Goal: Information Seeking & Learning: Learn about a topic

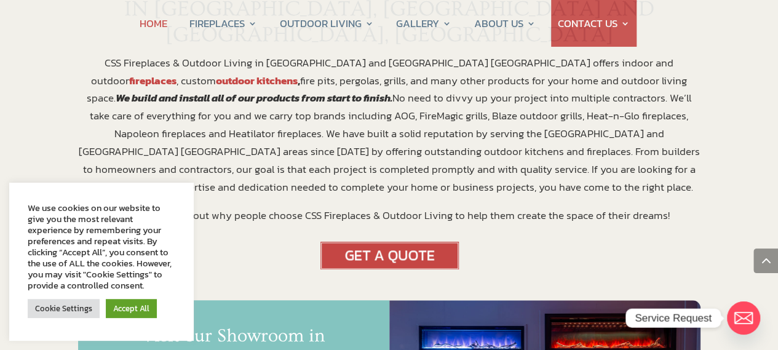
scroll to position [738, 0]
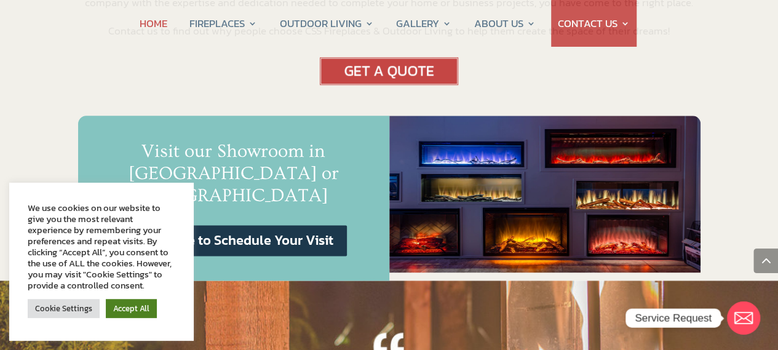
click at [129, 307] on link "Accept All" at bounding box center [131, 308] width 51 height 19
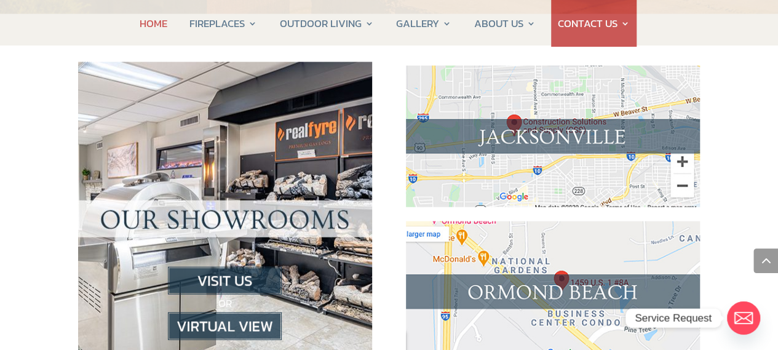
scroll to position [1291, 0]
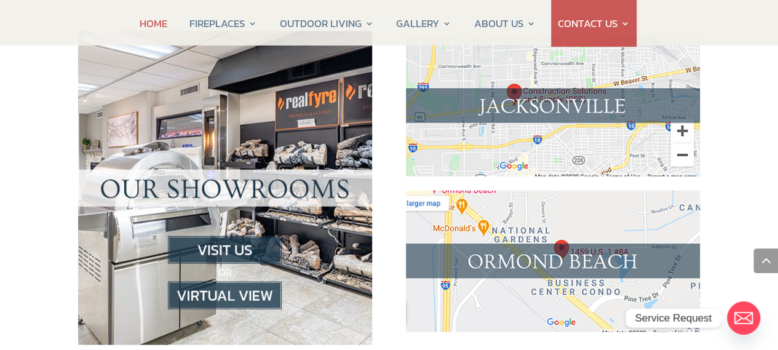
click at [237, 282] on img at bounding box center [225, 296] width 114 height 28
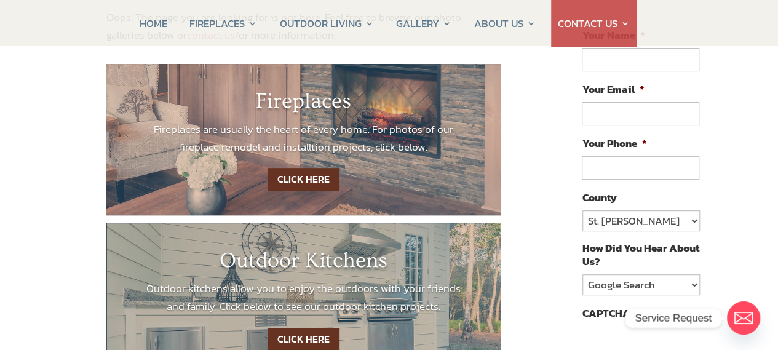
scroll to position [369, 0]
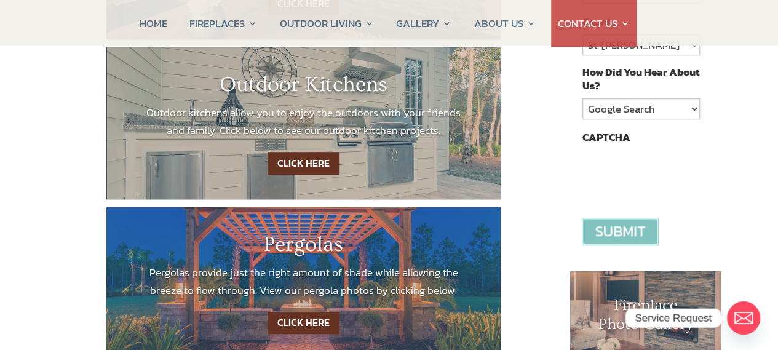
click at [304, 160] on link "CLICK HERE" at bounding box center [303, 163] width 72 height 23
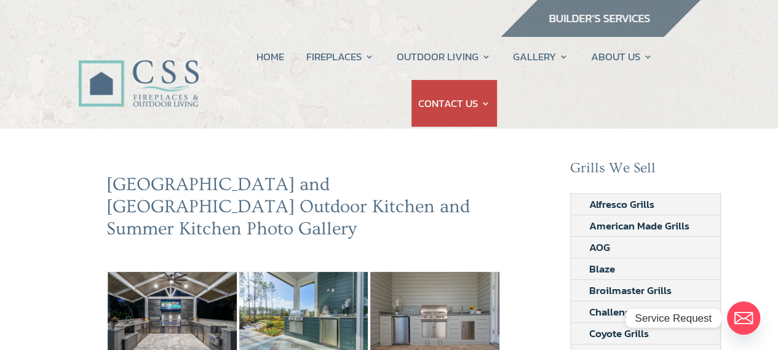
scroll to position [184, 0]
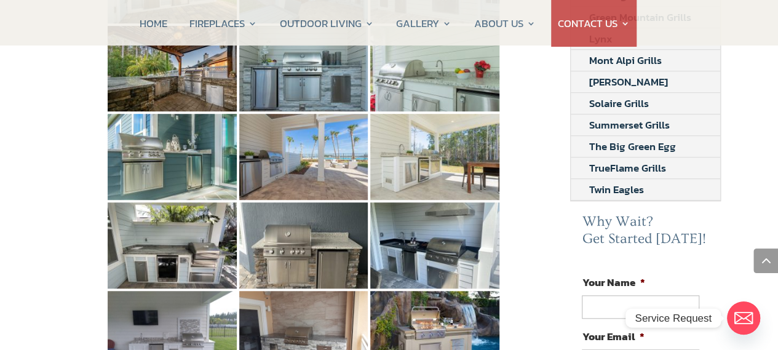
scroll to position [369, 0]
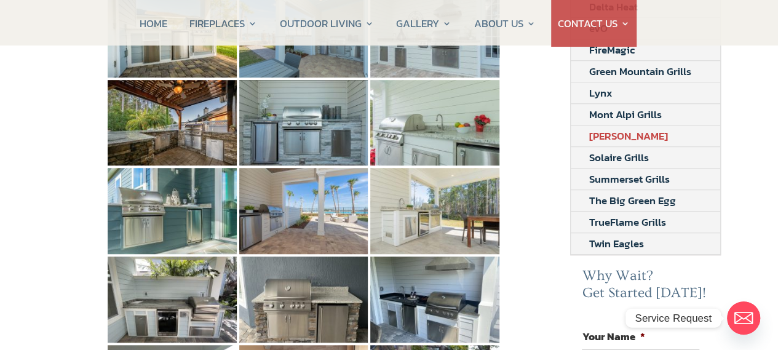
click at [629, 131] on link "[PERSON_NAME]" at bounding box center [628, 135] width 116 height 21
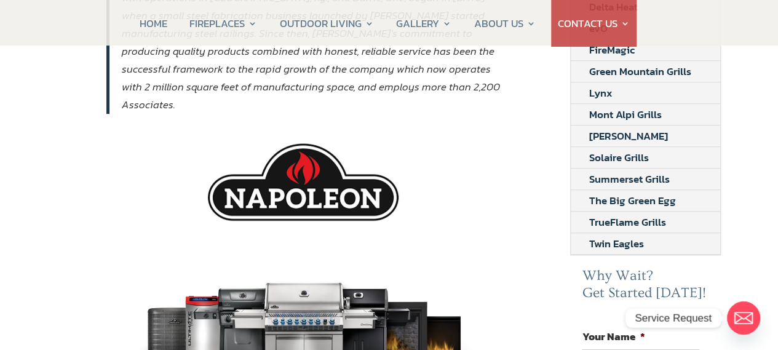
scroll to position [184, 0]
